Goal: Task Accomplishment & Management: Use online tool/utility

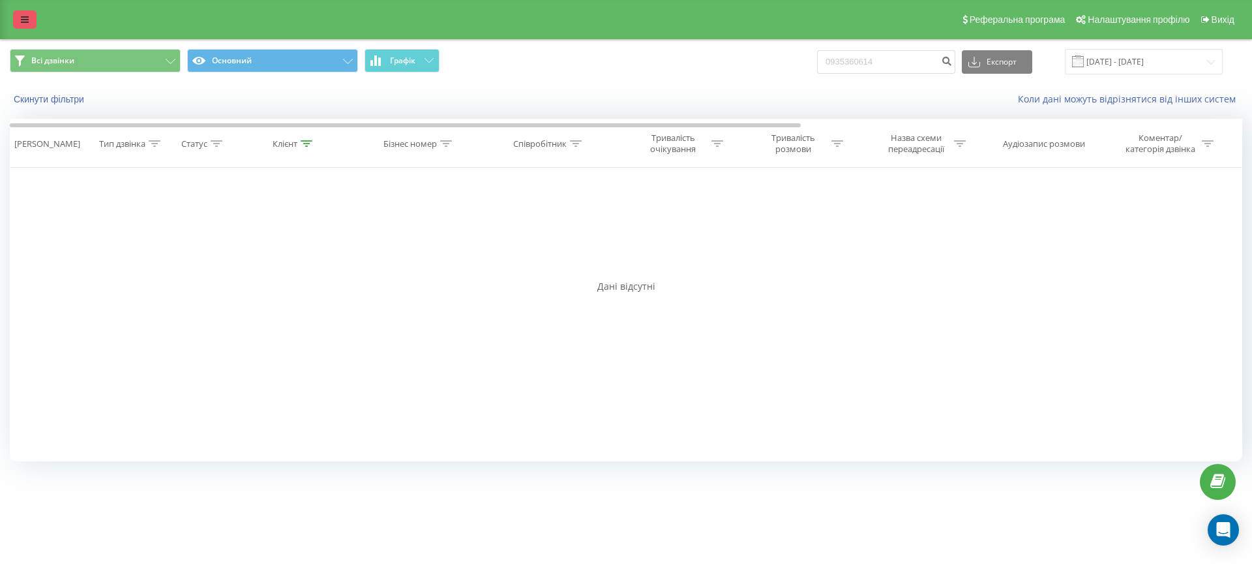
click at [27, 23] on icon at bounding box center [25, 19] width 8 height 9
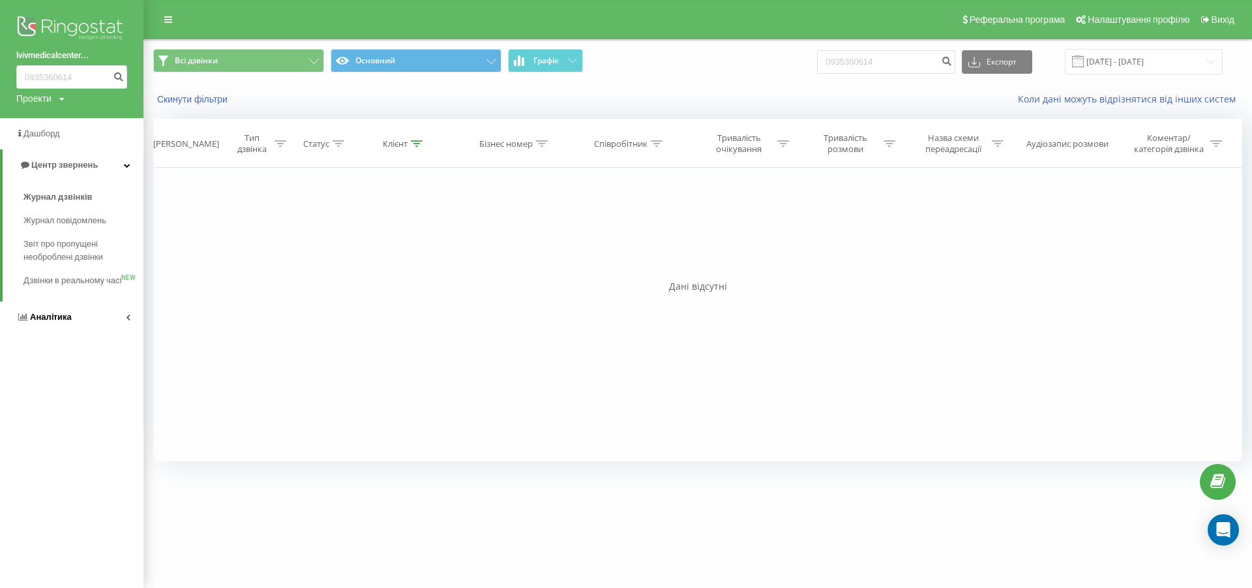
click at [50, 322] on span "Аналiтика" at bounding box center [51, 317] width 42 height 10
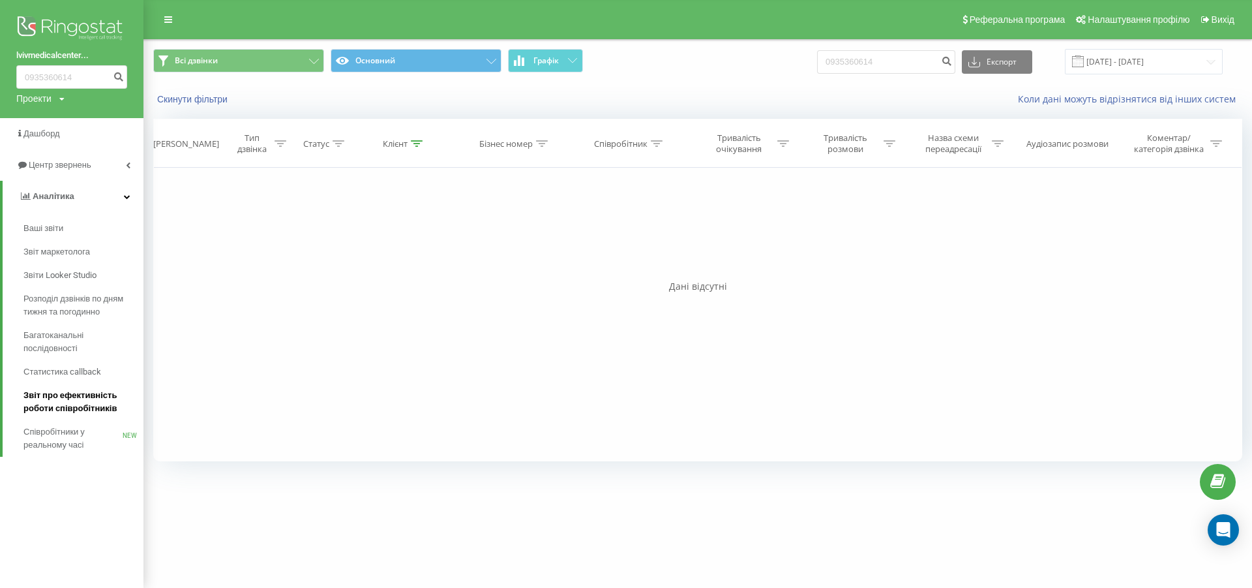
click at [90, 398] on span "Звіт про ефективність роботи співробітників" at bounding box center [79, 402] width 113 height 26
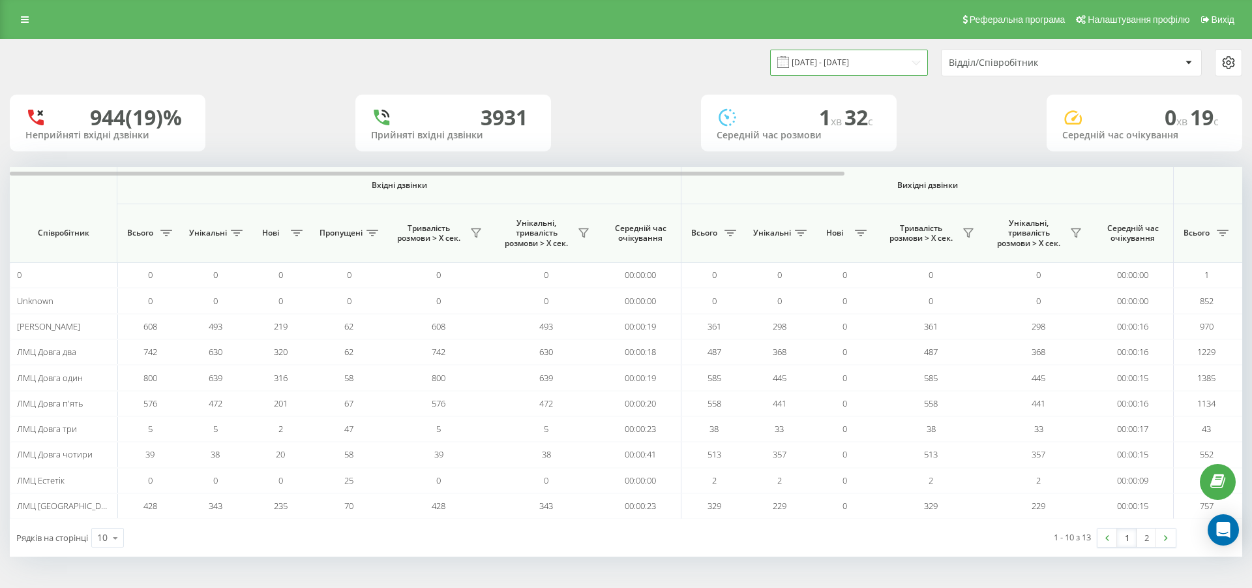
click at [841, 63] on input "[DATE] - [DATE]" at bounding box center [849, 62] width 158 height 25
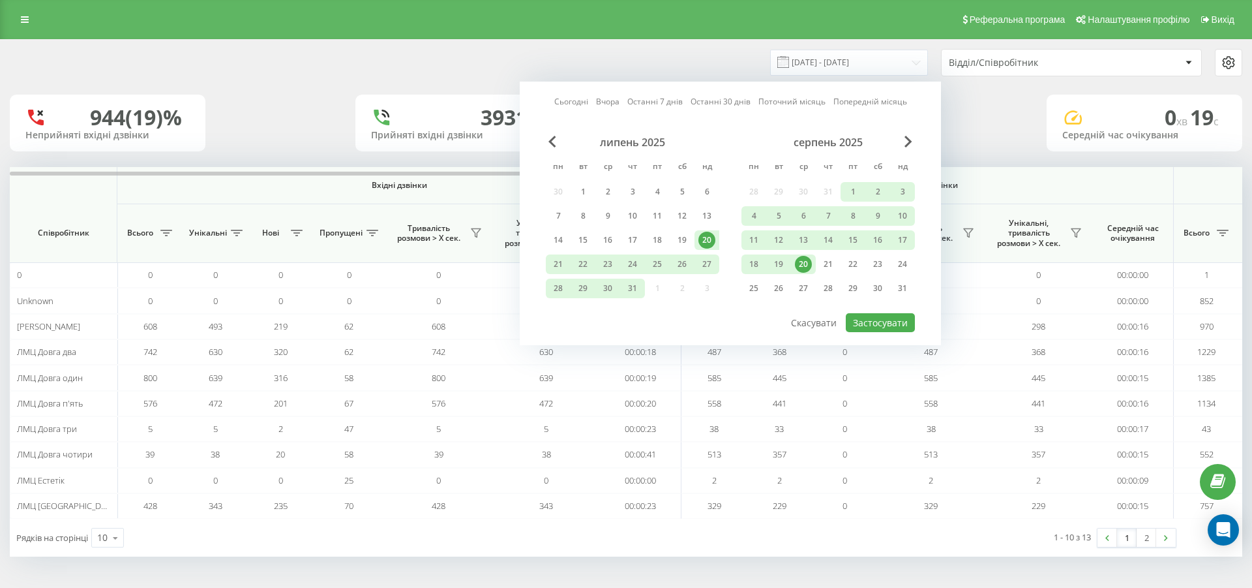
click at [804, 265] on div "20" at bounding box center [803, 264] width 17 height 17
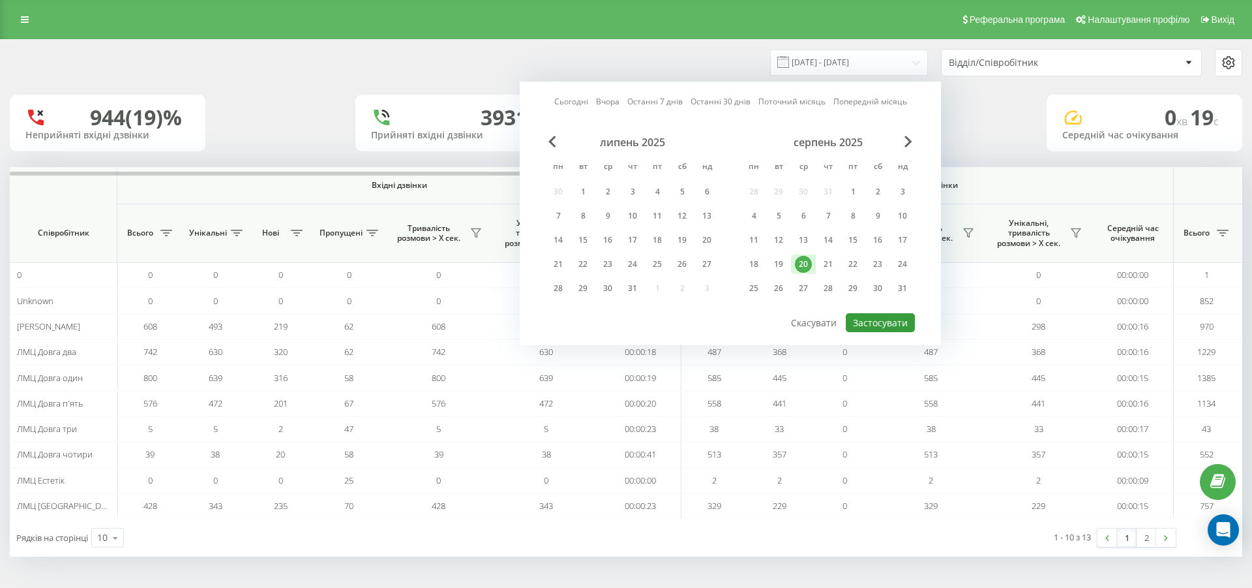
click at [866, 320] on button "Застосувати" at bounding box center [880, 322] width 69 height 19
type input "[DATE] - [DATE]"
